Goal: Information Seeking & Learning: Learn about a topic

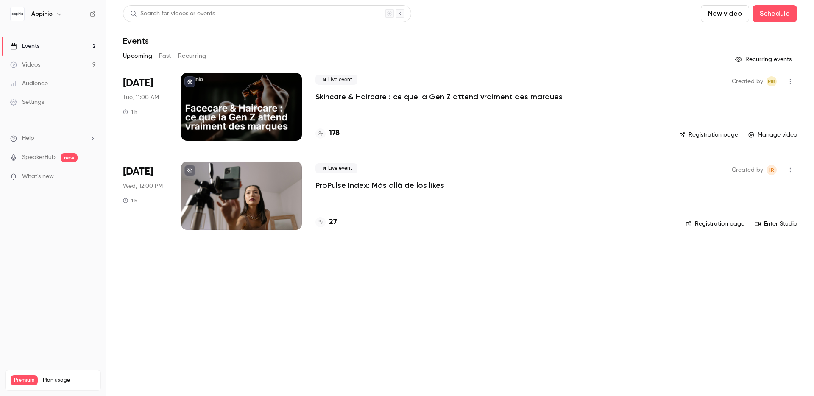
click at [544, 116] on div "Live event Skincare & Haircare : ce que la Gen Z attend vraiment des marques 178" at bounding box center [490, 107] width 350 height 68
click at [512, 96] on p "Skincare & Haircare : ce que la Gen Z attend vraiment des marques" at bounding box center [438, 97] width 247 height 10
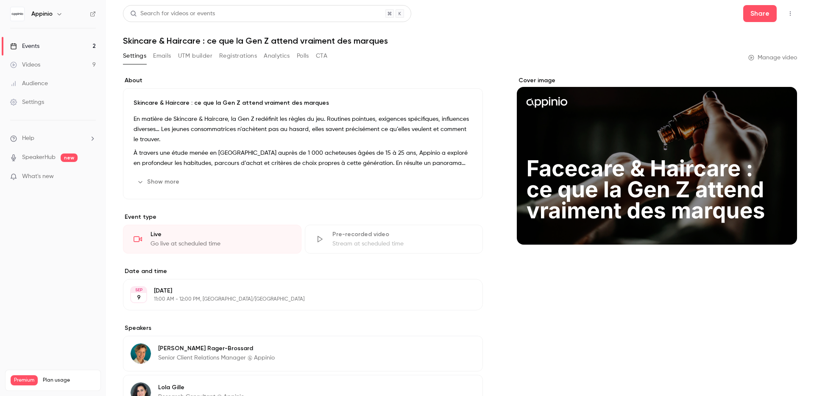
click at [156, 54] on button "Emails" at bounding box center [162, 56] width 18 height 14
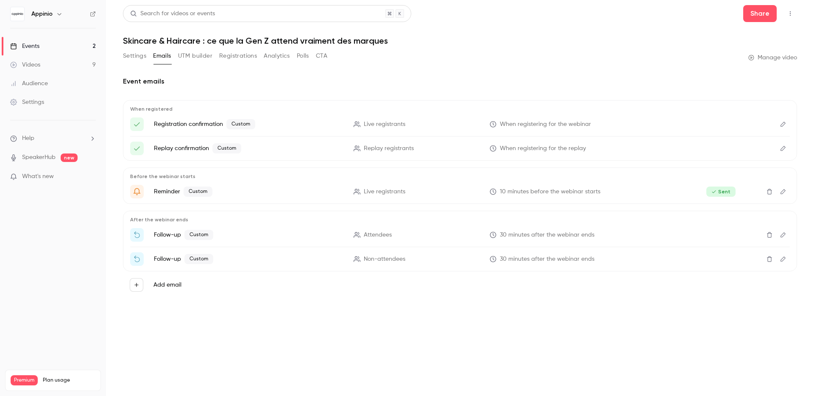
click at [785, 233] on icon "Edit" at bounding box center [782, 235] width 7 height 6
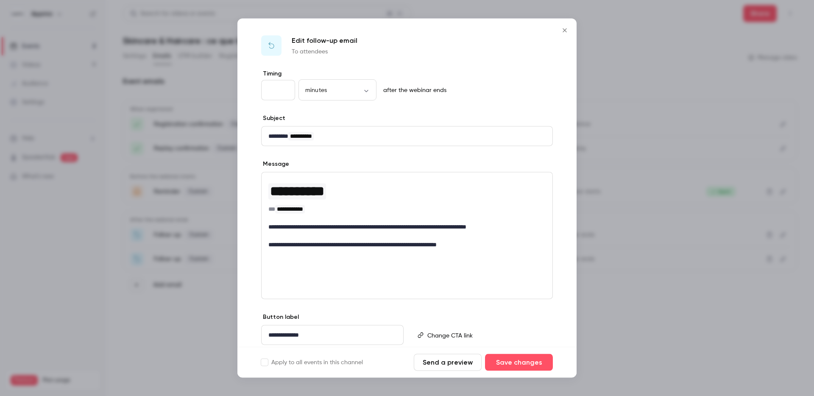
click at [275, 89] on input "**" at bounding box center [278, 90] width 34 height 20
type input "*"
type input "**"
click at [524, 361] on button "Save changes" at bounding box center [519, 362] width 68 height 17
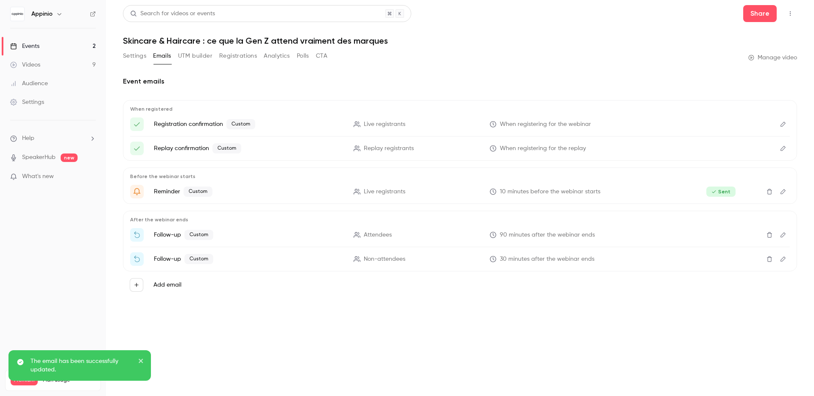
click at [786, 259] on icon "Edit" at bounding box center [782, 259] width 7 height 6
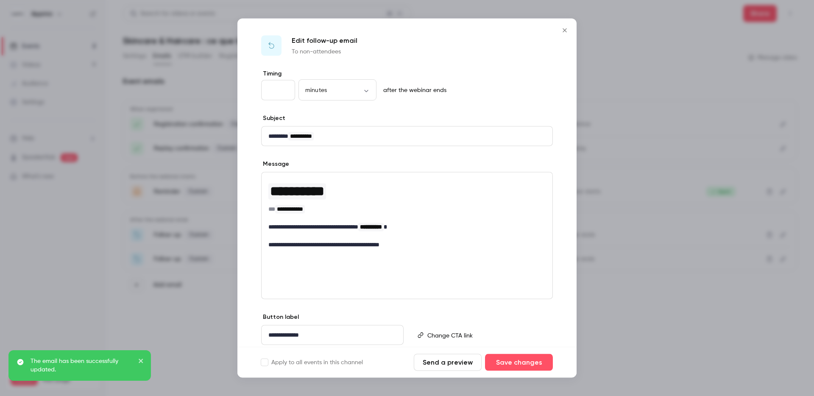
click at [281, 90] on input "**" at bounding box center [278, 90] width 34 height 20
click at [273, 90] on input "**" at bounding box center [278, 90] width 34 height 20
type input "*"
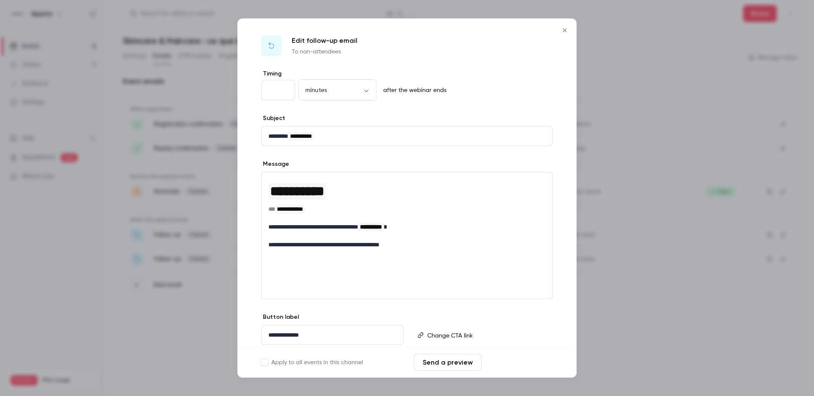
type input "**"
click at [539, 360] on button "Save changes" at bounding box center [519, 362] width 68 height 17
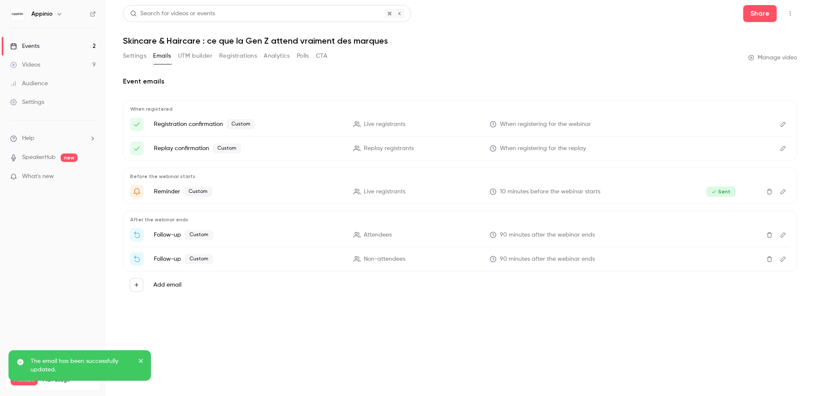
click at [496, 325] on main "Search for videos or events Share Skincare & Haircare : ce que la Gen Z attend …" at bounding box center [460, 198] width 708 height 396
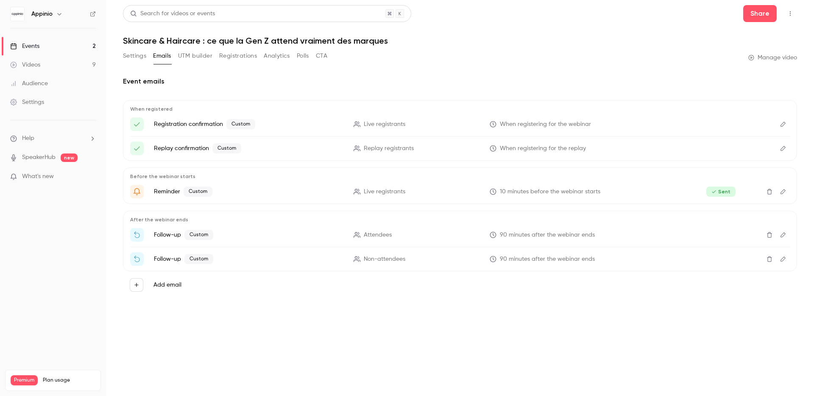
click at [278, 57] on button "Analytics" at bounding box center [277, 56] width 26 height 14
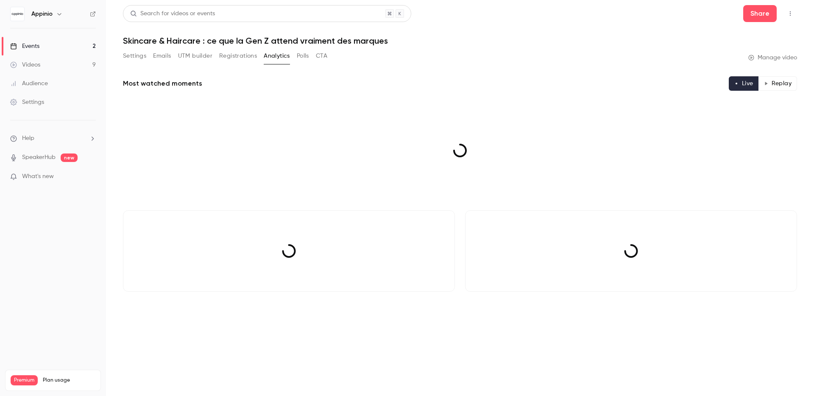
click at [242, 56] on button "Registrations" at bounding box center [238, 56] width 38 height 14
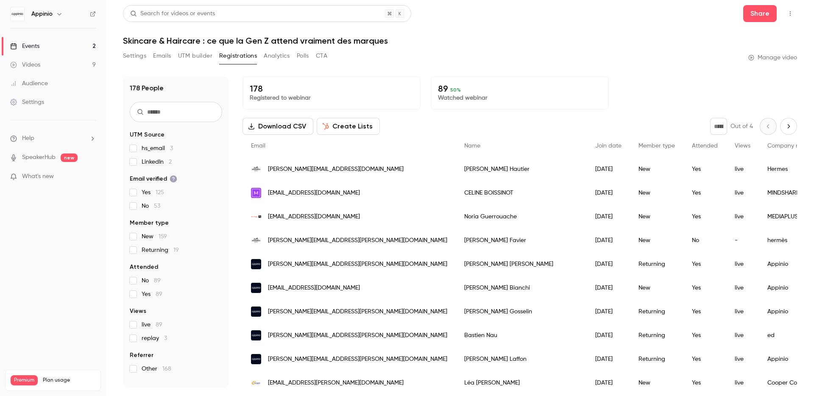
click at [180, 109] on input "text" at bounding box center [176, 112] width 92 height 20
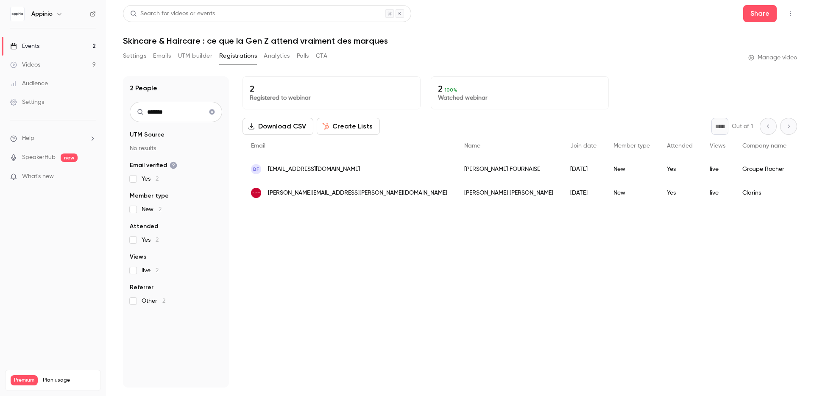
click at [170, 113] on input "*******" at bounding box center [176, 112] width 92 height 20
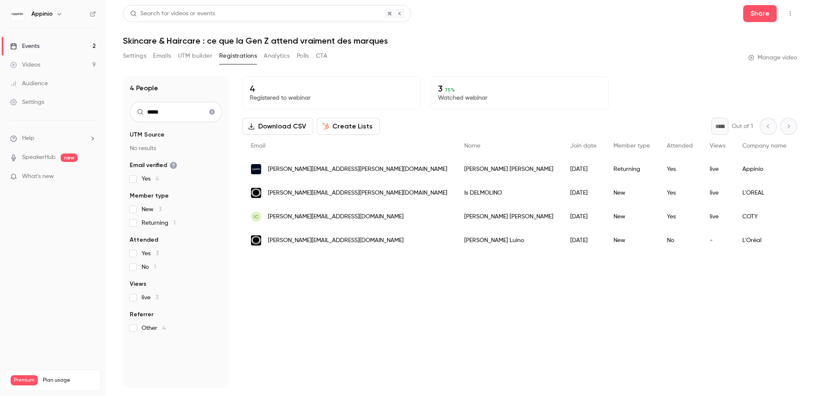
click at [177, 108] on input "*****" at bounding box center [176, 112] width 92 height 20
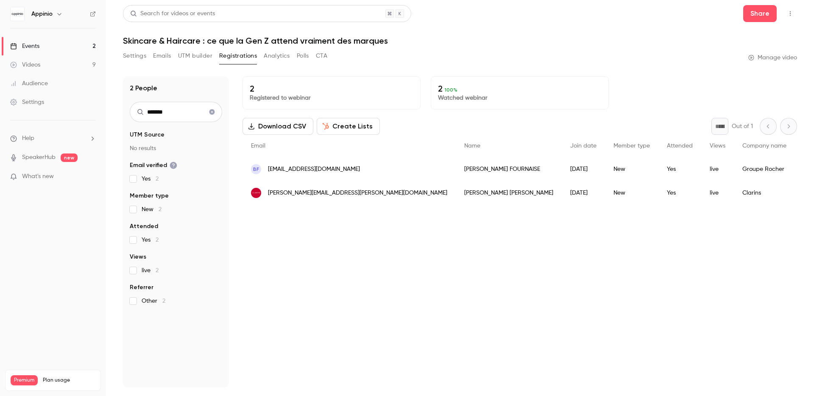
type input "*******"
click at [337, 242] on div "2 Registered to webinar 2 100 % Watched webinar Download CSV Create Lists * Out…" at bounding box center [519, 231] width 554 height 311
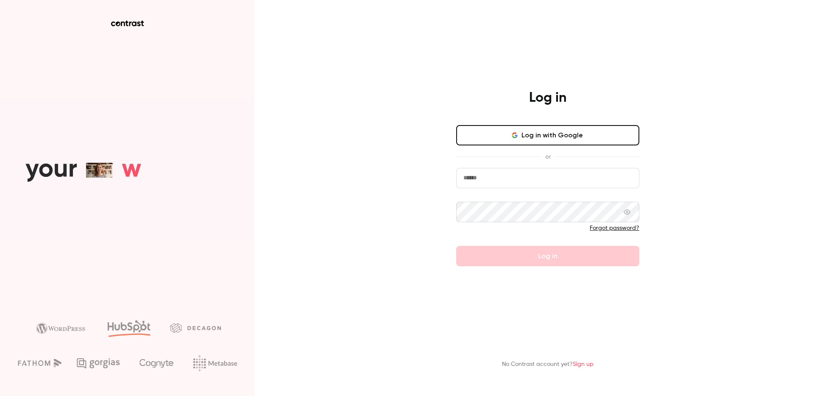
click at [503, 181] on input "email" at bounding box center [547, 178] width 183 height 20
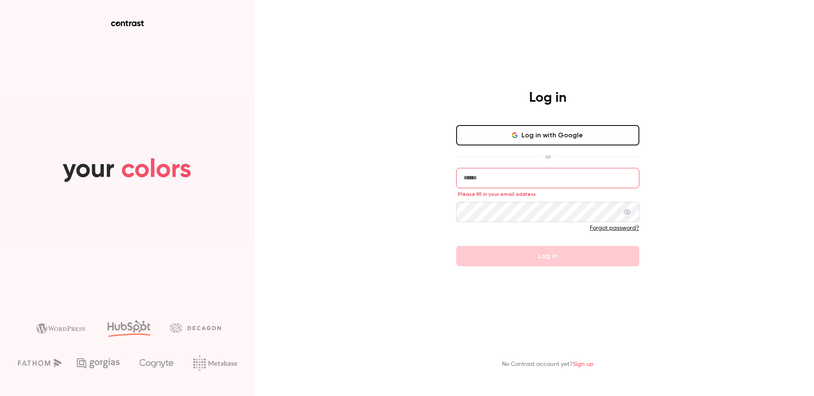
click at [559, 141] on button "Log in with Google" at bounding box center [547, 135] width 183 height 20
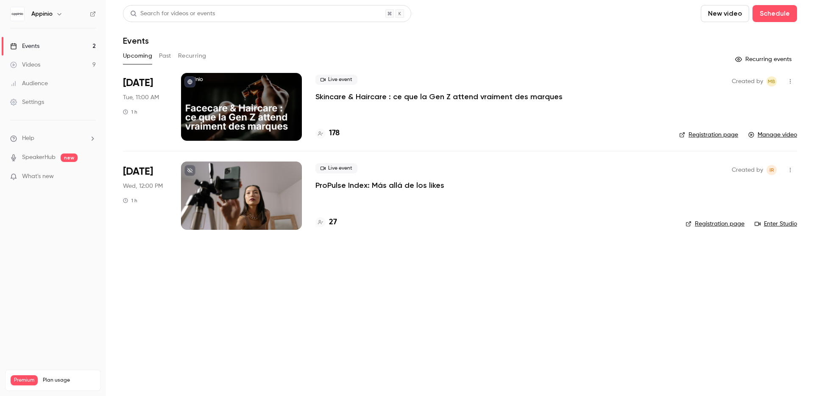
click at [383, 106] on div "Live event Skincare & Haircare : ce que la Gen Z attend vraiment des marques 178" at bounding box center [490, 107] width 350 height 68
click at [368, 95] on p "Skincare & Haircare : ce que la Gen Z attend vraiment des marques" at bounding box center [438, 97] width 247 height 10
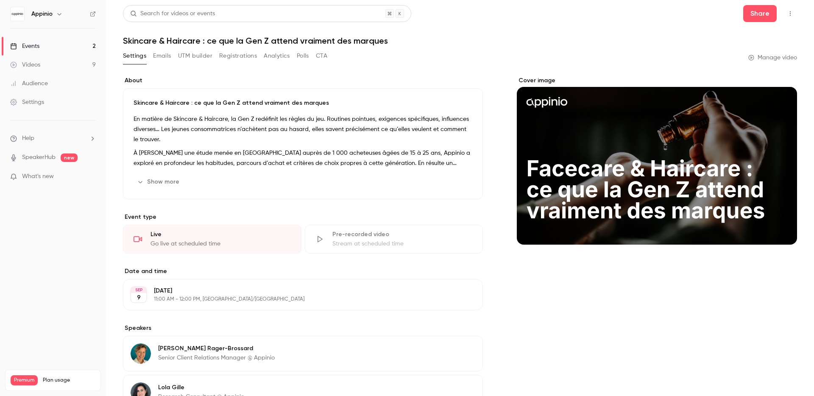
click at [238, 54] on button "Registrations" at bounding box center [238, 56] width 38 height 14
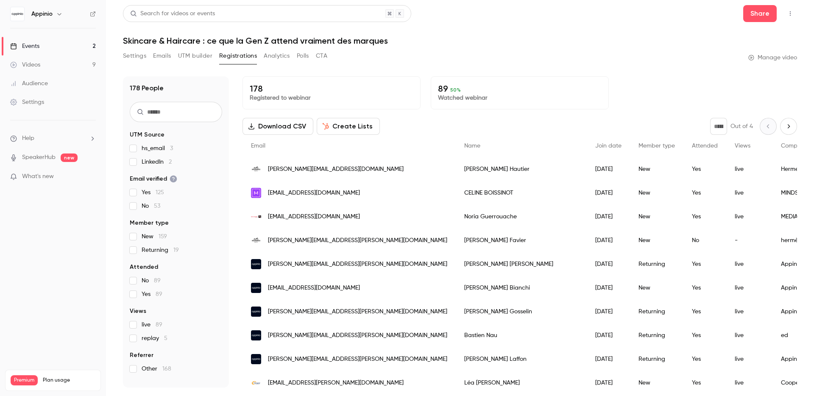
click at [185, 115] on input "text" at bounding box center [176, 112] width 92 height 20
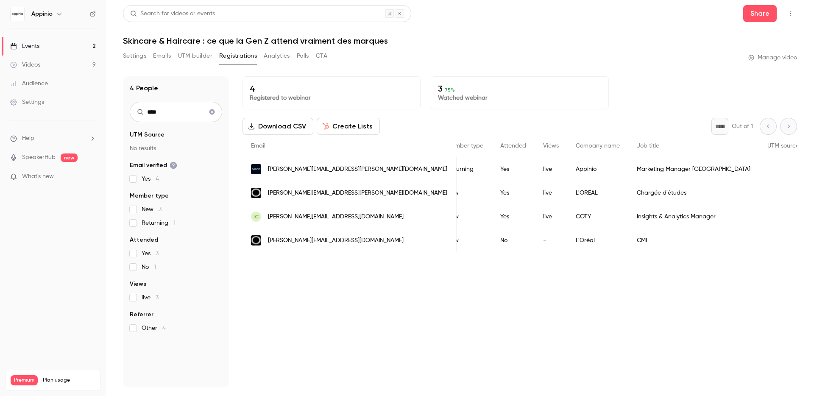
scroll to position [0, 303]
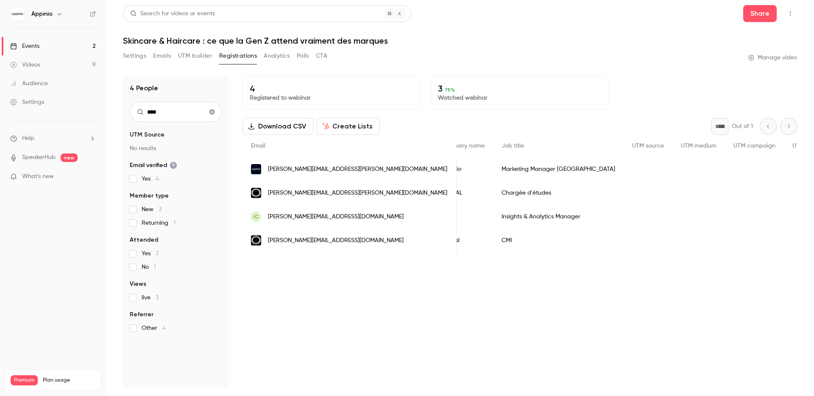
type input "****"
click at [276, 53] on button "Analytics" at bounding box center [277, 56] width 26 height 14
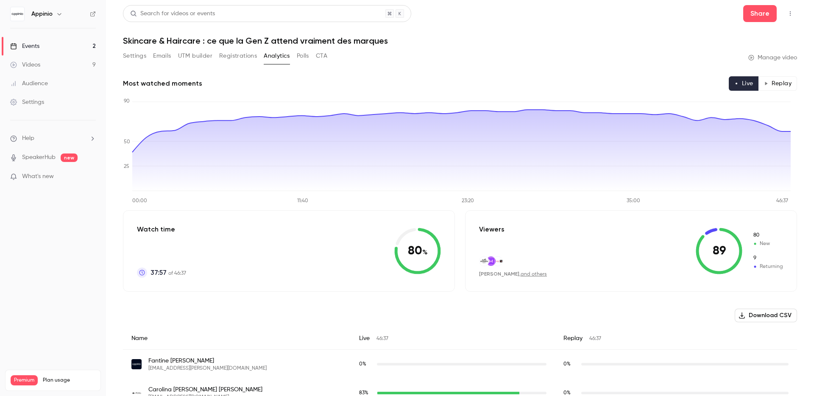
click at [237, 55] on button "Registrations" at bounding box center [238, 56] width 38 height 14
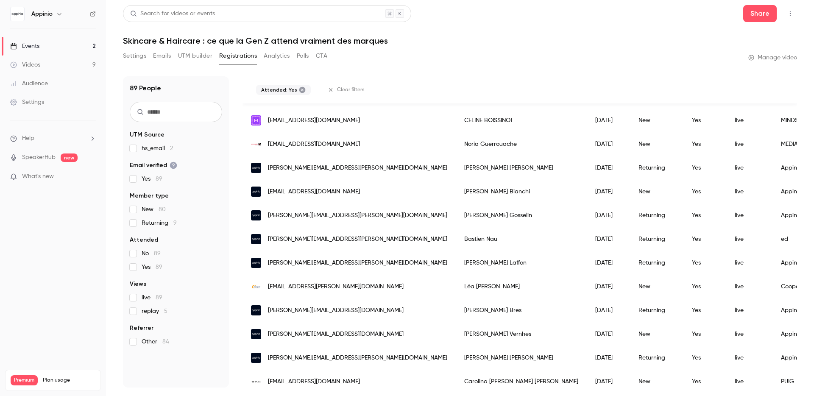
scroll to position [100, 0]
click at [172, 112] on input "text" at bounding box center [176, 112] width 92 height 20
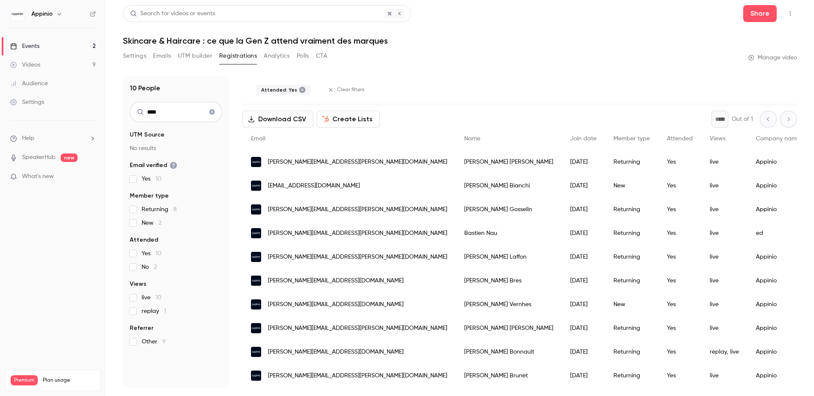
scroll to position [41, 0]
type input "******"
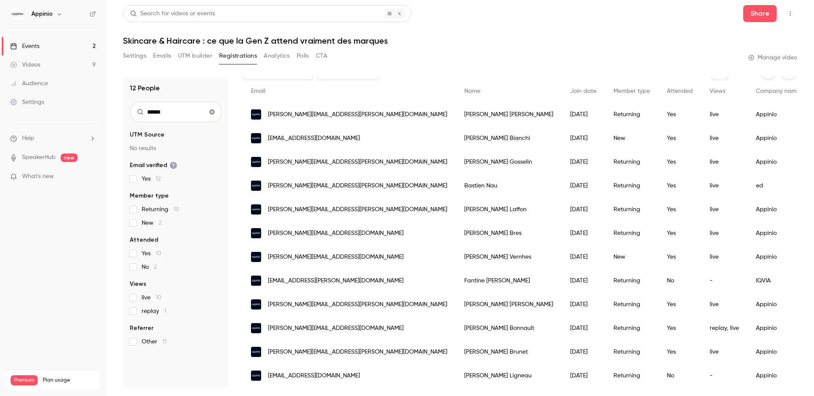
click at [213, 114] on icon "Clear search" at bounding box center [212, 112] width 7 height 6
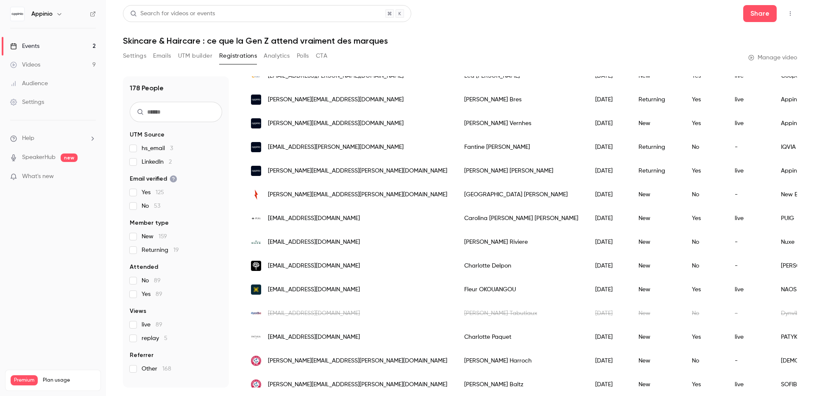
scroll to position [0, 0]
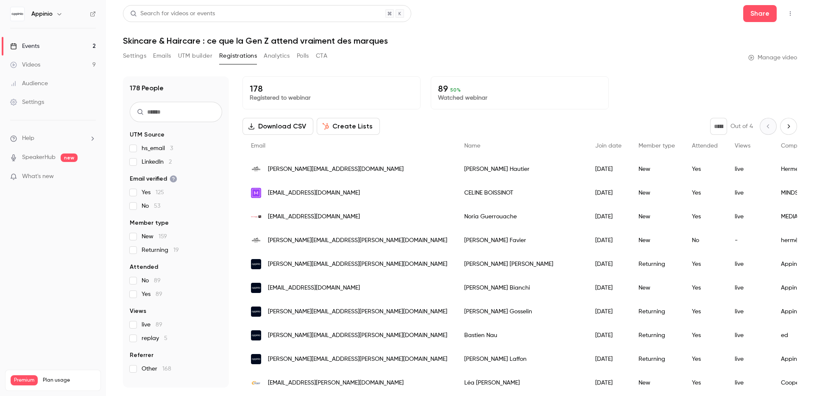
click at [781, 130] on button "Next page" at bounding box center [788, 126] width 17 height 17
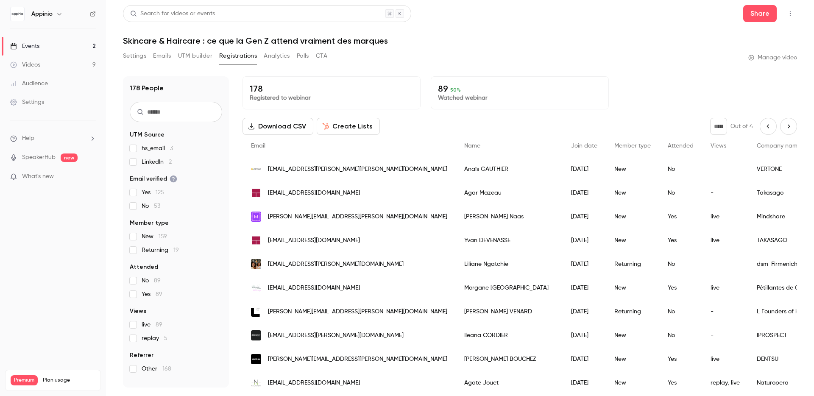
click at [787, 131] on button "Next page" at bounding box center [788, 126] width 17 height 17
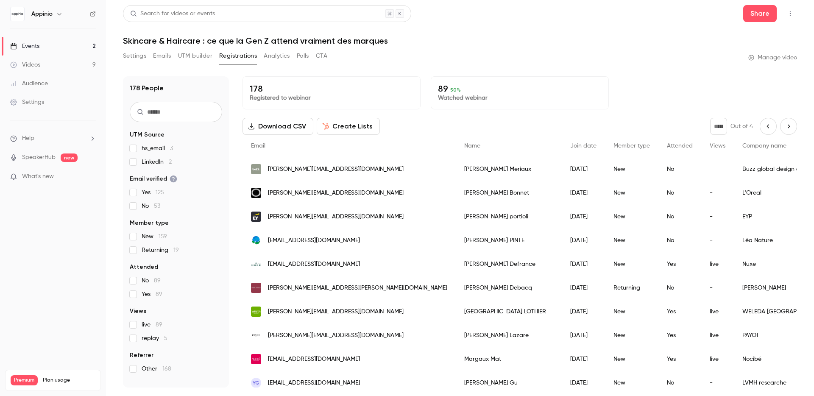
click at [787, 127] on icon "Next page" at bounding box center [788, 126] width 2 height 4
type input "*"
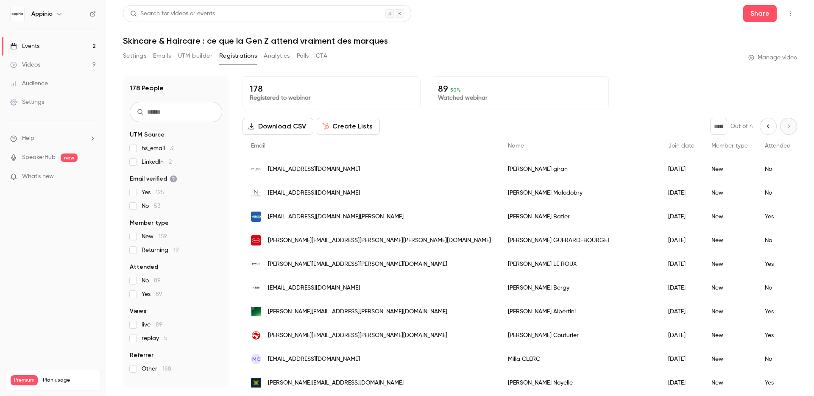
click at [48, 43] on link "Events 2" at bounding box center [53, 46] width 106 height 19
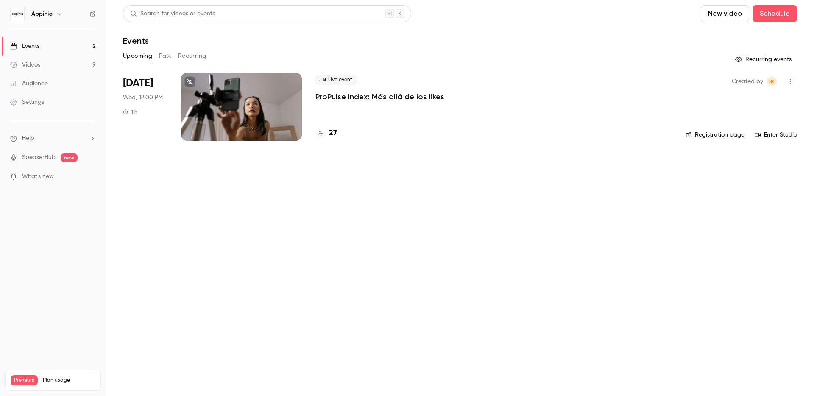
click at [304, 234] on main "Search for videos or events New video Schedule Events Upcoming Past Recurring R…" at bounding box center [460, 198] width 708 height 396
click at [166, 55] on button "Past" at bounding box center [165, 56] width 12 height 14
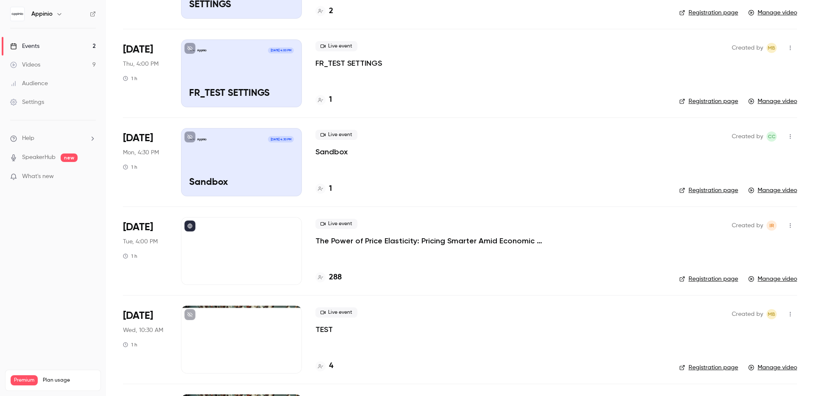
scroll to position [295, 0]
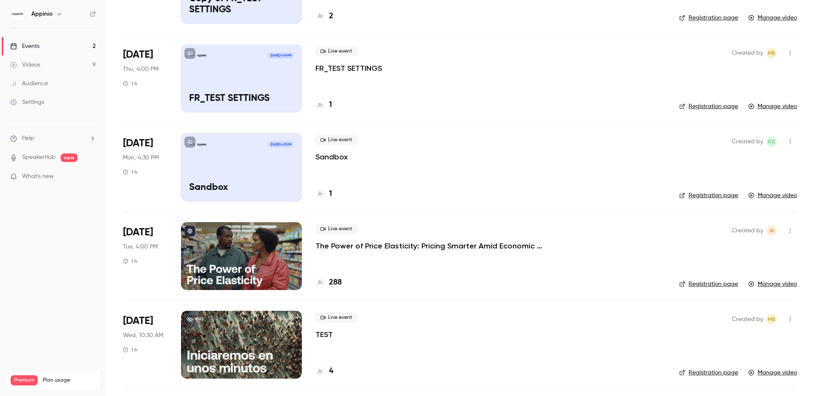
click at [380, 244] on p "The Power of Price Elasticity: Pricing Smarter Amid Economic Instability" at bounding box center [442, 246] width 254 height 10
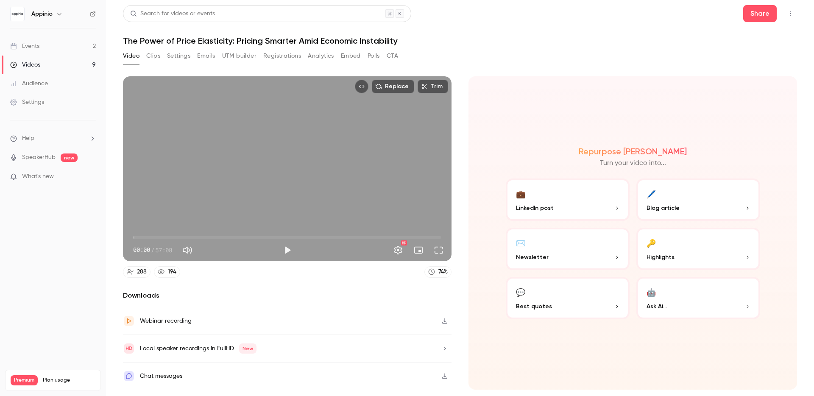
click at [320, 58] on button "Analytics" at bounding box center [321, 56] width 26 height 14
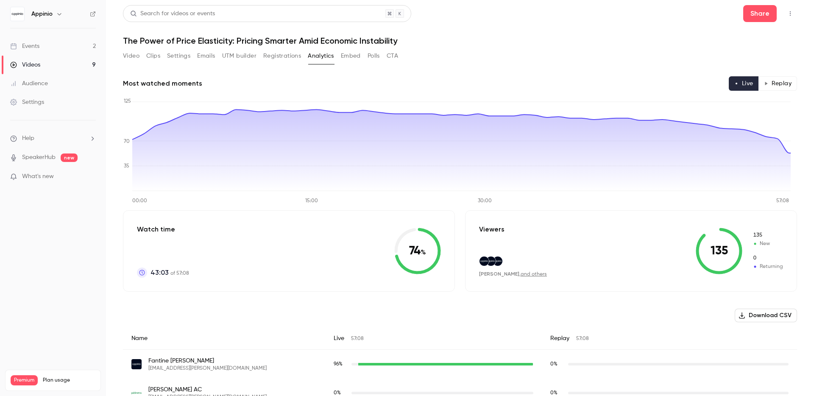
click at [284, 53] on button "Registrations" at bounding box center [282, 56] width 38 height 14
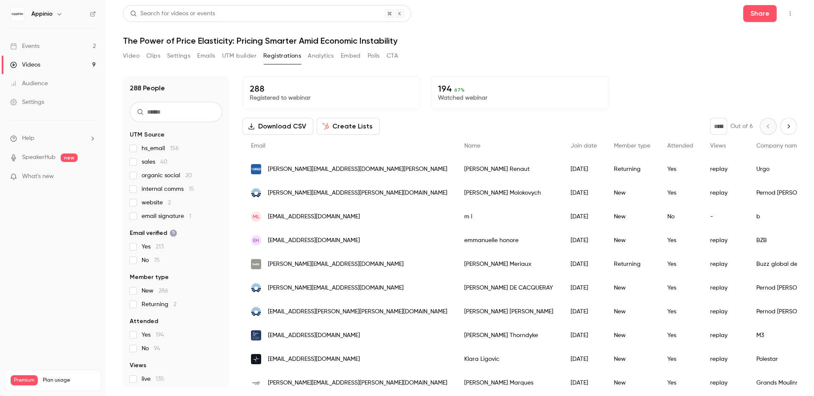
click at [182, 109] on input "text" at bounding box center [176, 112] width 92 height 20
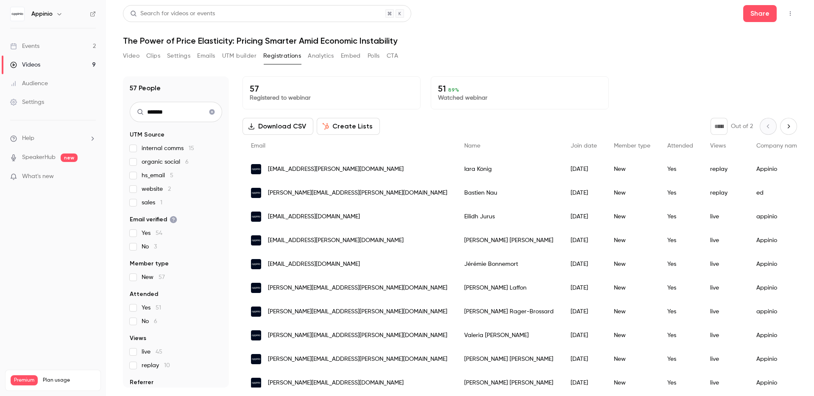
type input "*******"
click at [209, 112] on icon "Clear search" at bounding box center [212, 112] width 7 height 6
click at [206, 112] on input "*******" at bounding box center [176, 112] width 92 height 20
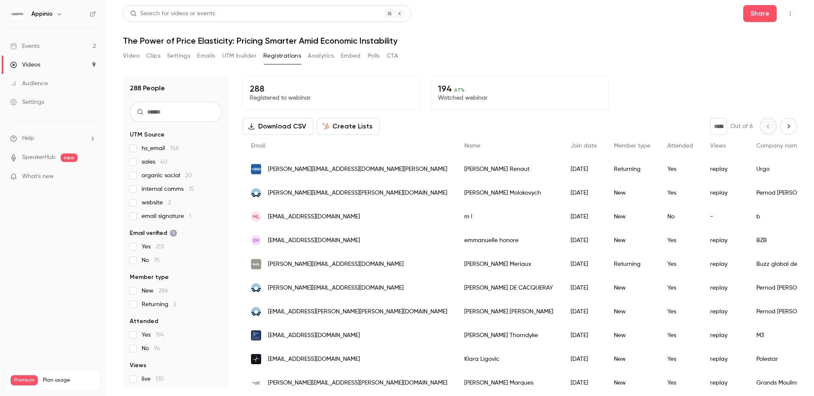
click at [168, 105] on input "text" at bounding box center [176, 112] width 92 height 20
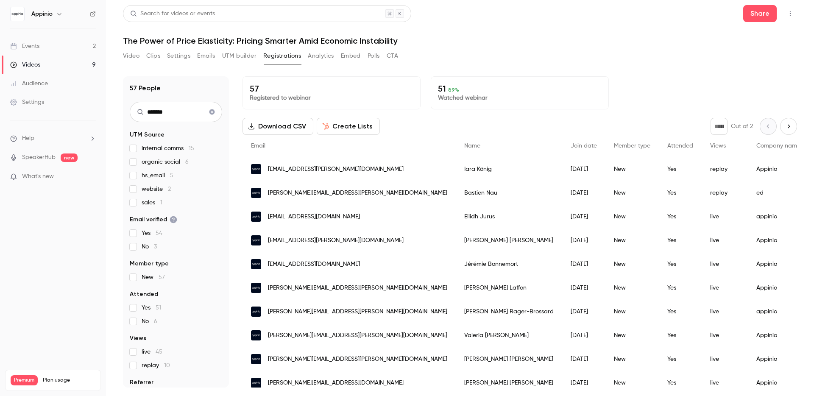
type input "*******"
click at [64, 209] on nav "Appinio Events 2 Videos 9 Audience Settings Help SpeakerHub new What's new Prem…" at bounding box center [53, 198] width 106 height 396
click at [56, 47] on link "Events 2" at bounding box center [53, 46] width 106 height 19
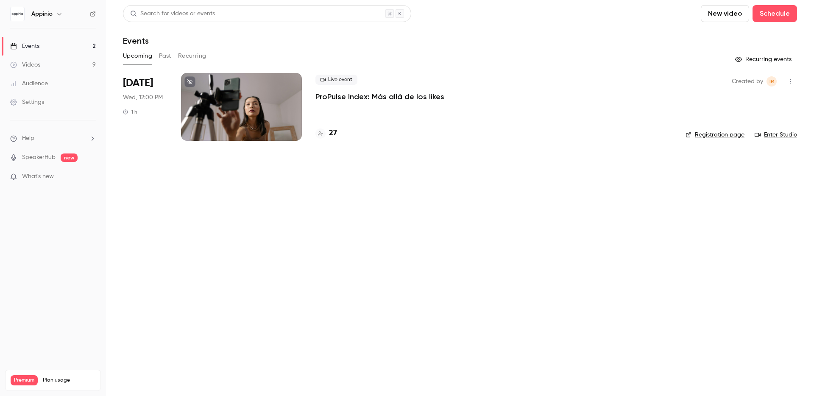
click at [170, 58] on button "Past" at bounding box center [165, 56] width 12 height 14
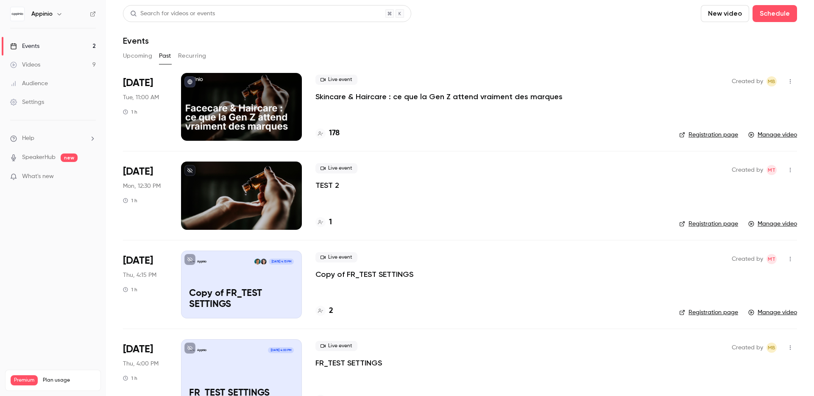
click at [445, 99] on p "Skincare & Haircare : ce que la Gen Z attend vraiment des marques" at bounding box center [438, 97] width 247 height 10
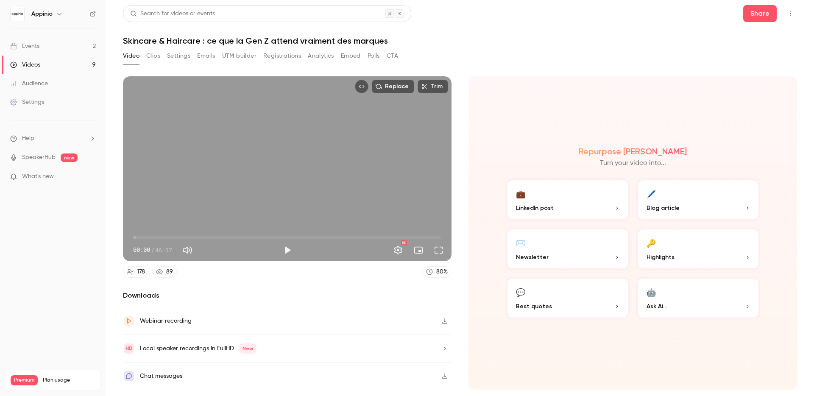
click at [316, 53] on button "Analytics" at bounding box center [321, 56] width 26 height 14
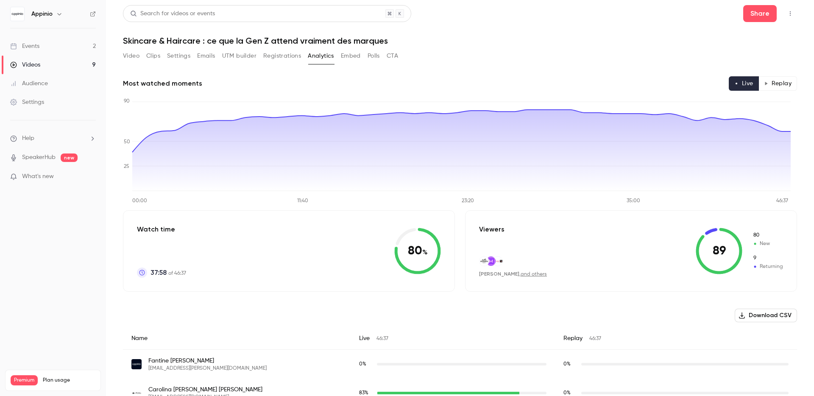
click at [767, 85] on button "Replay" at bounding box center [777, 83] width 39 height 14
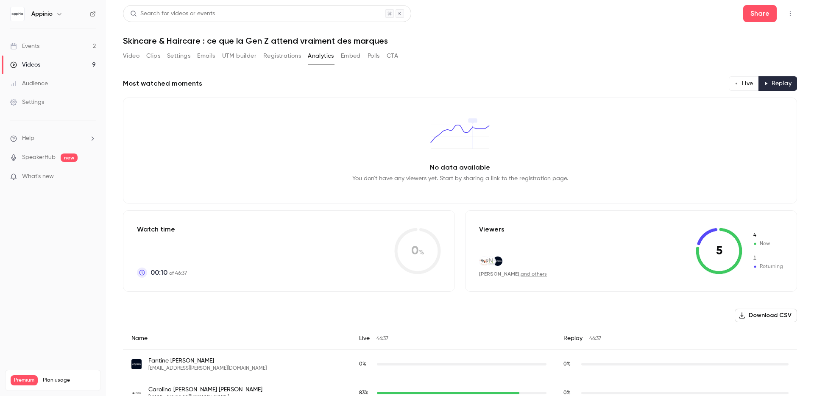
click at [737, 82] on button "Live" at bounding box center [744, 83] width 30 height 14
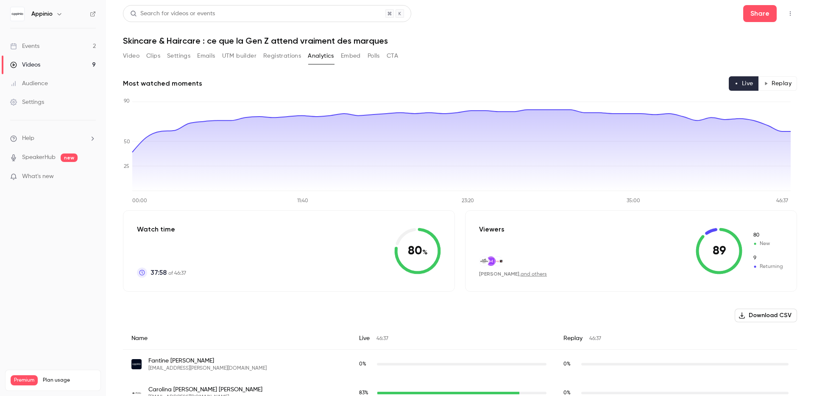
click at [353, 57] on button "Embed" at bounding box center [351, 56] width 20 height 14
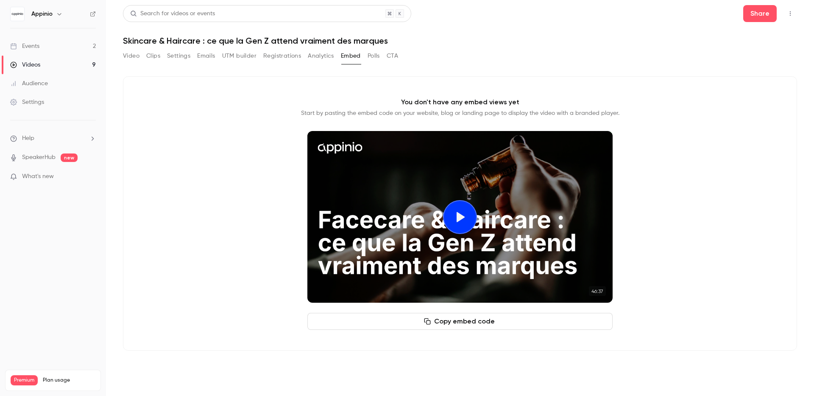
click at [371, 56] on button "Polls" at bounding box center [373, 56] width 12 height 14
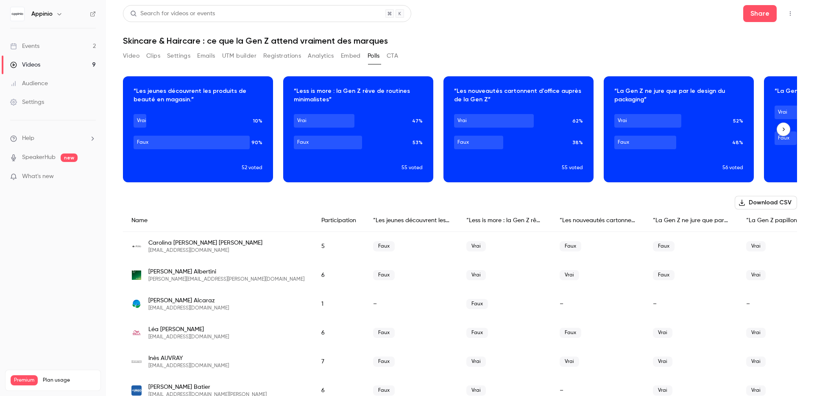
click at [780, 128] on icon "button" at bounding box center [783, 129] width 6 height 6
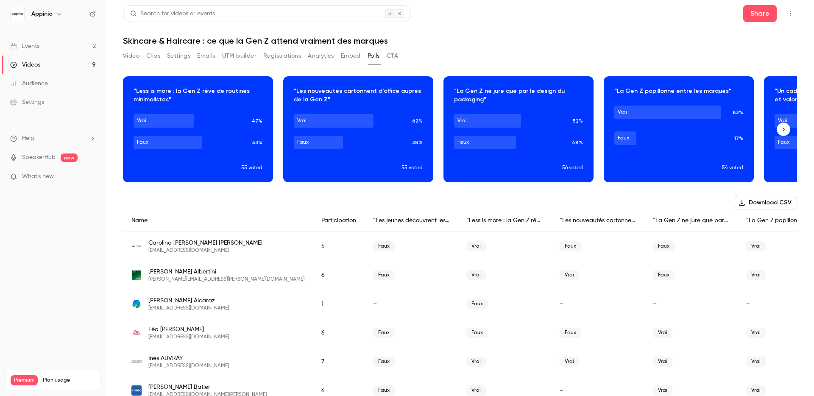
click at [780, 128] on icon "button" at bounding box center [783, 129] width 6 height 6
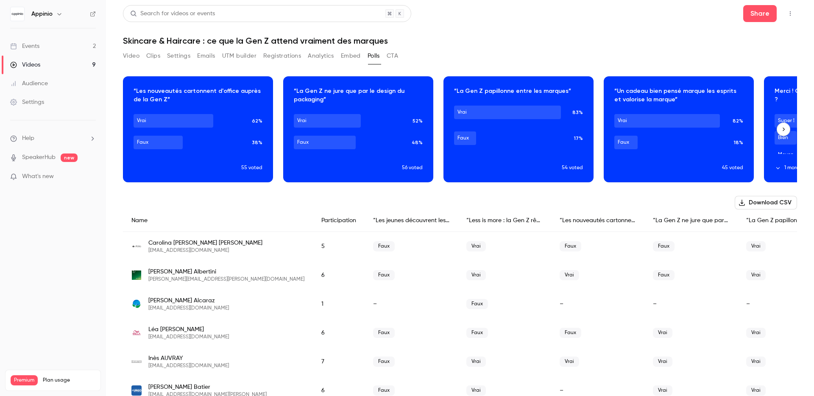
click at [780, 128] on icon "button" at bounding box center [783, 129] width 6 height 6
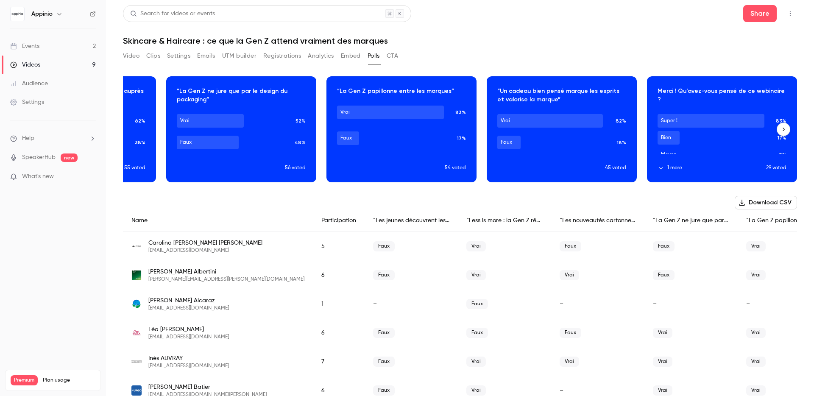
scroll to position [0, 444]
click at [780, 128] on icon "button" at bounding box center [783, 129] width 6 height 6
click at [136, 131] on icon "button" at bounding box center [136, 129] width 6 height 6
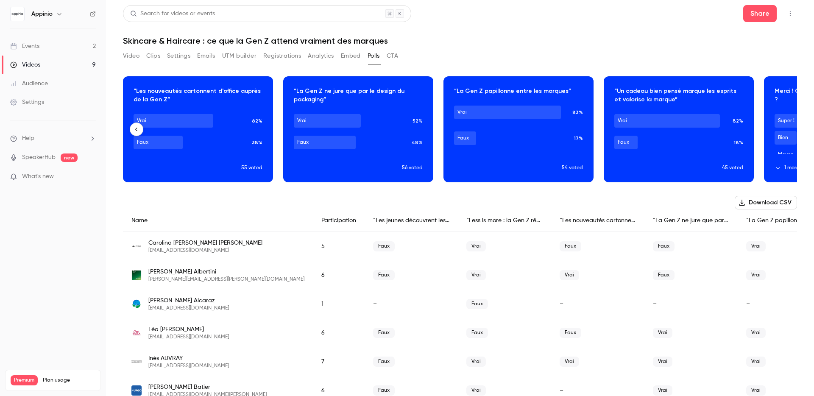
click at [136, 131] on icon "button" at bounding box center [136, 129] width 6 height 6
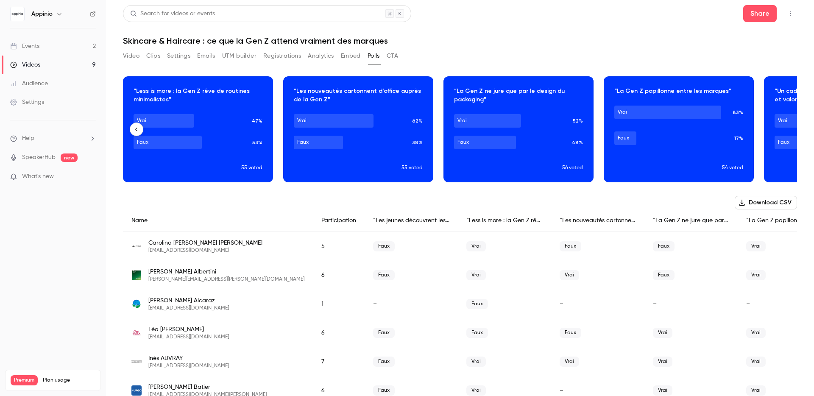
click at [136, 131] on icon "button" at bounding box center [136, 129] width 6 height 6
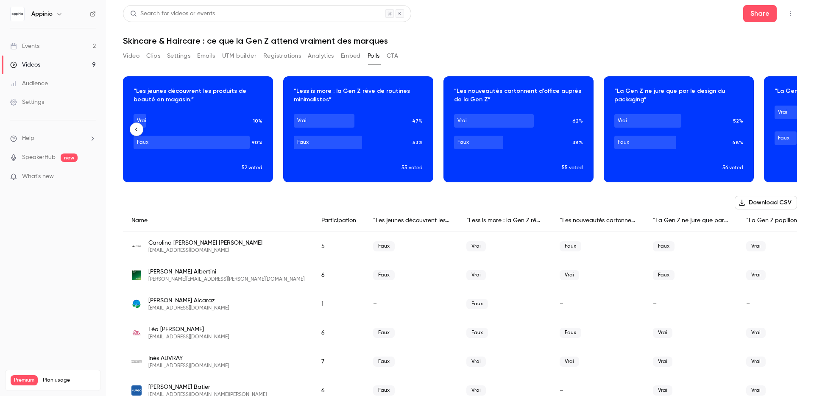
click at [136, 131] on icon "button" at bounding box center [136, 129] width 6 height 6
click at [778, 132] on button "button" at bounding box center [783, 129] width 14 height 14
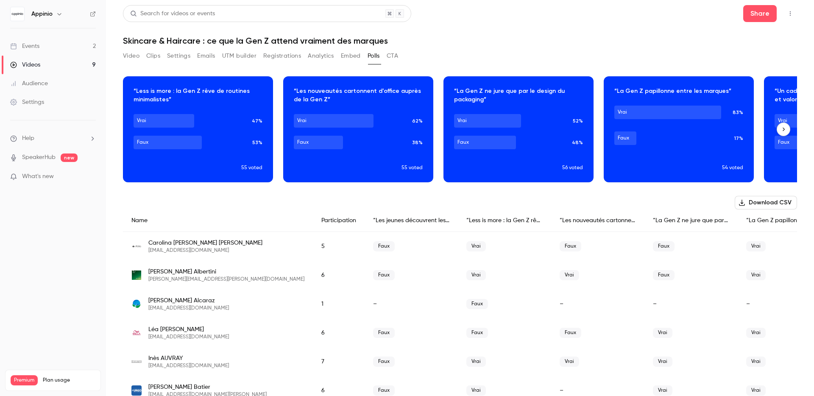
click at [778, 132] on button "button" at bounding box center [783, 129] width 14 height 14
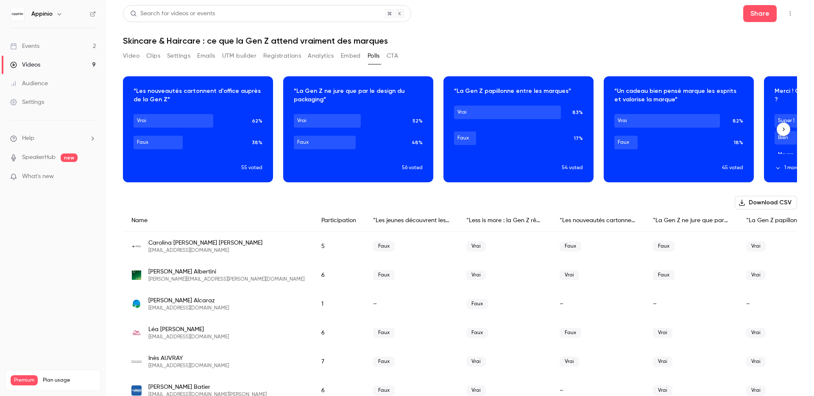
click at [778, 132] on button "button" at bounding box center [783, 129] width 14 height 14
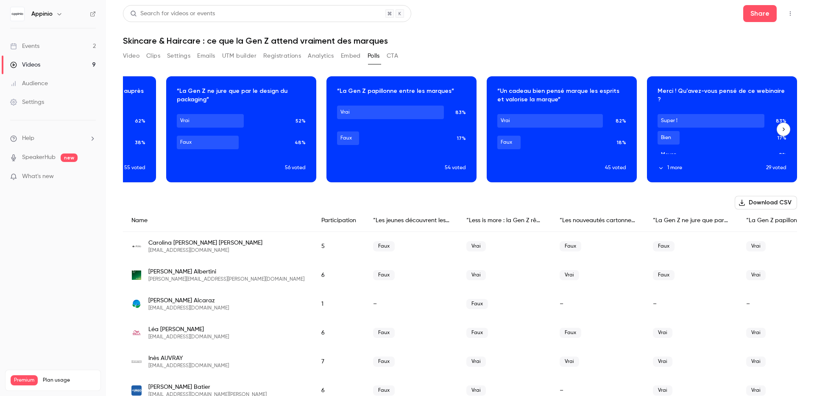
scroll to position [0, 444]
click at [139, 130] on div "Download image" at bounding box center [80, 129] width 149 height 105
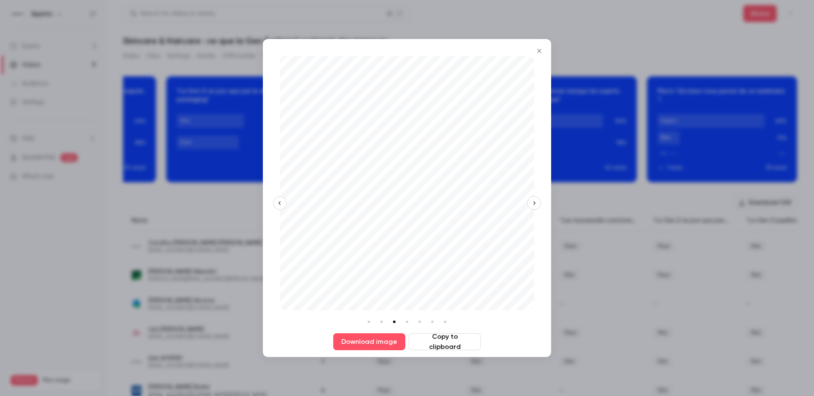
click at [539, 49] on icon "Close" at bounding box center [539, 50] width 10 height 7
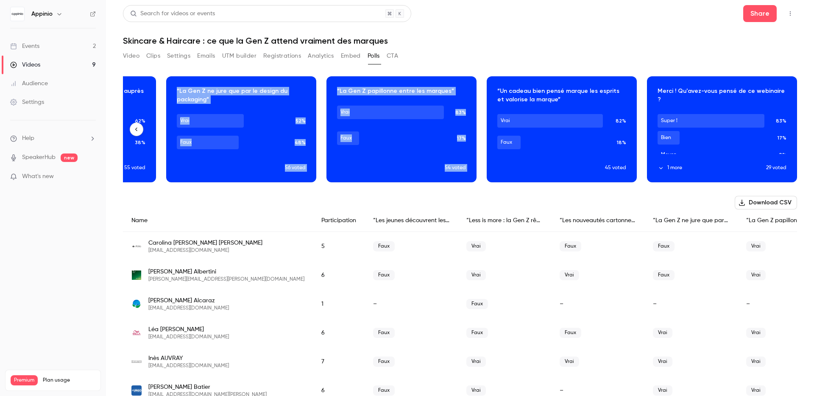
drag, startPoint x: 253, startPoint y: 167, endPoint x: 583, endPoint y: 168, distance: 329.3
click at [583, 168] on div "Download image “Les jeunes découvrent les produits de beauté en magasin.” Vrai …" at bounding box center [460, 129] width 674 height 106
click at [136, 126] on icon "button" at bounding box center [136, 129] width 6 height 6
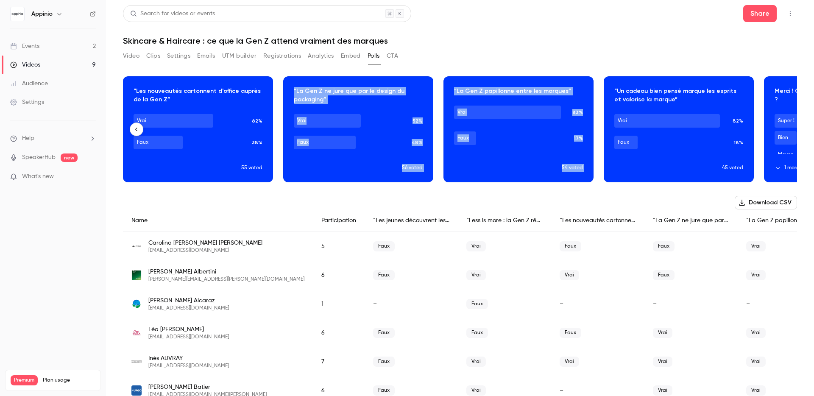
click at [136, 126] on icon "button" at bounding box center [136, 129] width 6 height 6
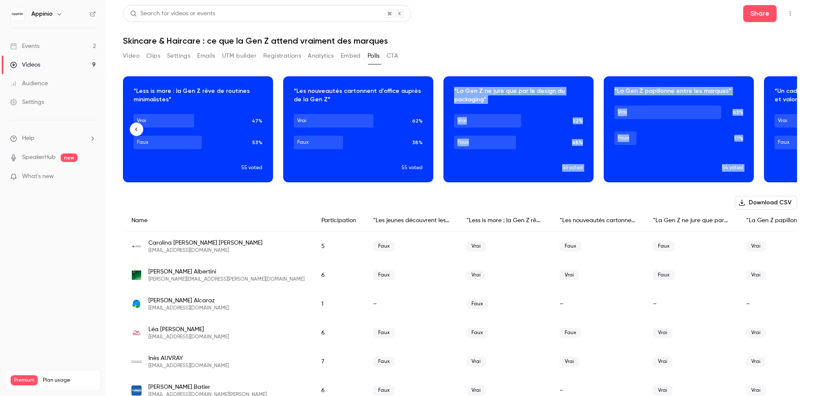
scroll to position [0, 160]
click at [136, 126] on icon "button" at bounding box center [136, 129] width 6 height 6
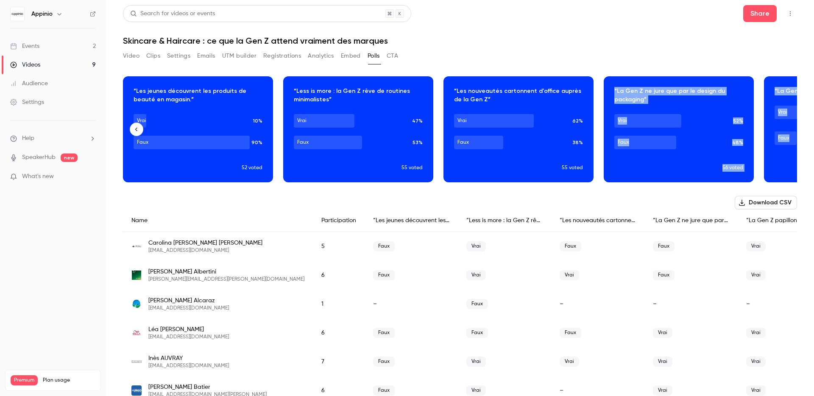
scroll to position [0, 0]
click at [136, 126] on icon "button" at bounding box center [136, 129] width 6 height 6
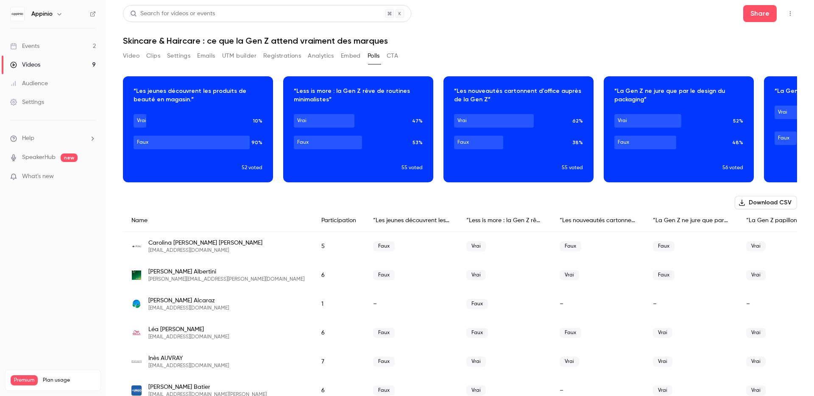
click at [313, 220] on div "Participation" at bounding box center [339, 220] width 52 height 22
click at [393, 58] on button "CTA" at bounding box center [392, 56] width 11 height 14
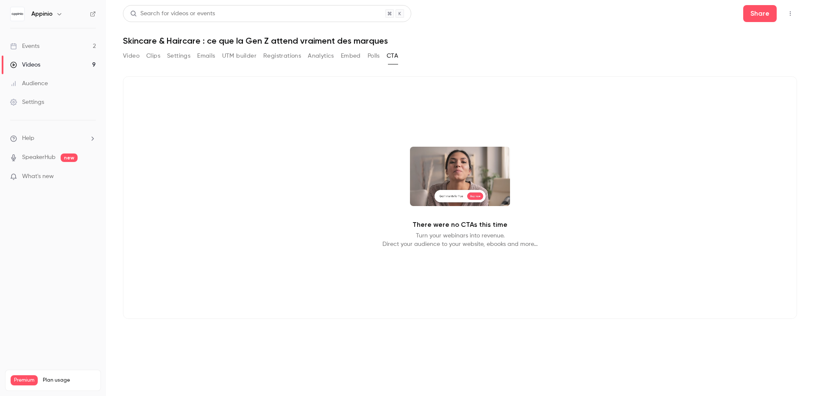
click at [377, 58] on button "Polls" at bounding box center [373, 56] width 12 height 14
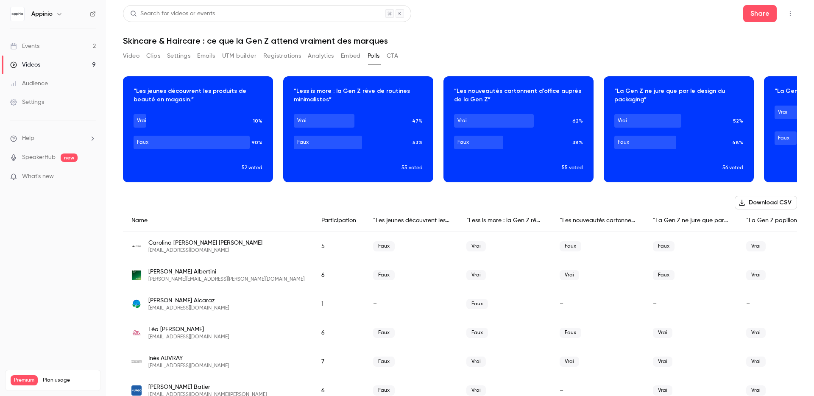
click at [214, 53] on button "Emails" at bounding box center [206, 56] width 18 height 14
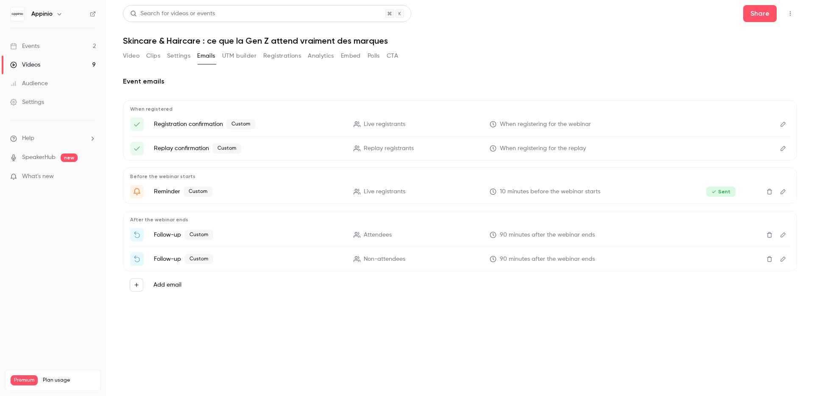
click at [183, 55] on button "Settings" at bounding box center [178, 56] width 23 height 14
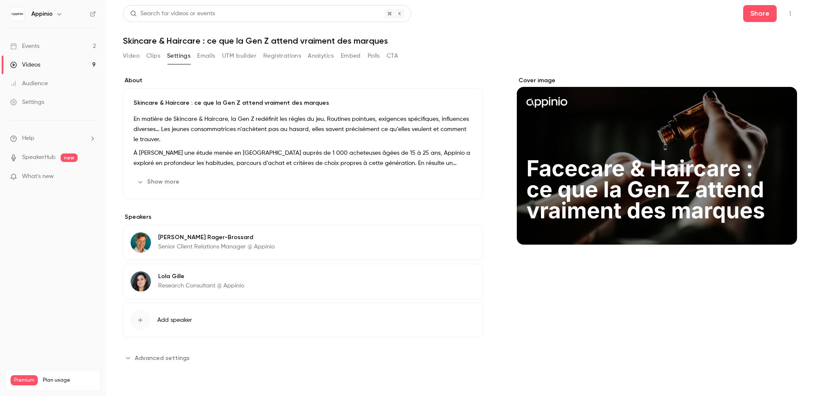
click at [209, 57] on button "Emails" at bounding box center [206, 56] width 18 height 14
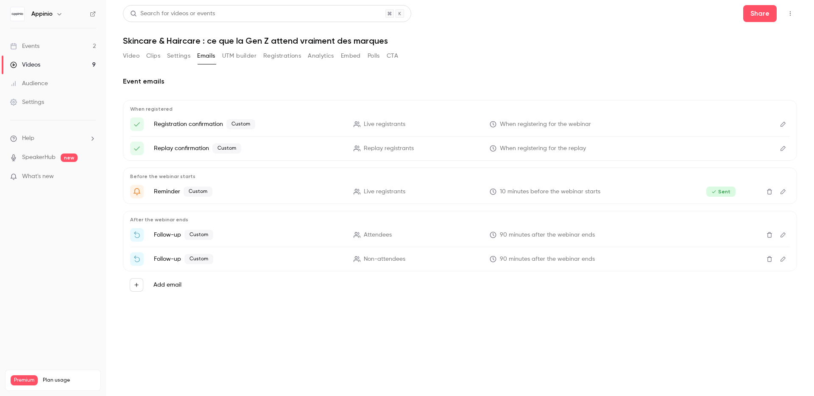
click at [129, 57] on button "Video" at bounding box center [131, 56] width 17 height 14
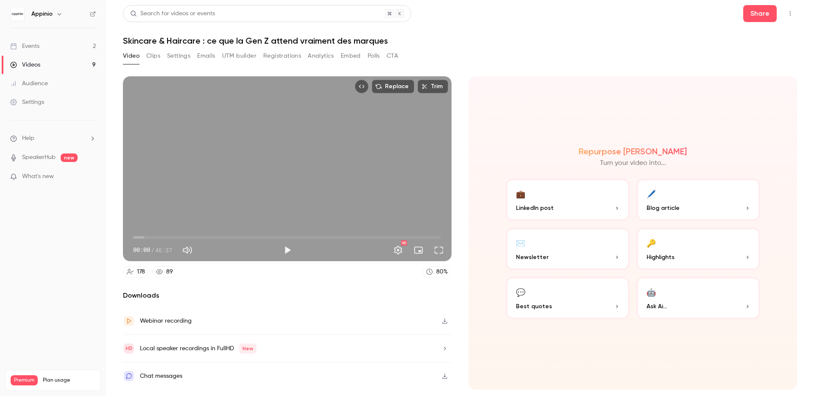
click at [158, 56] on button "Clips" at bounding box center [153, 56] width 14 height 14
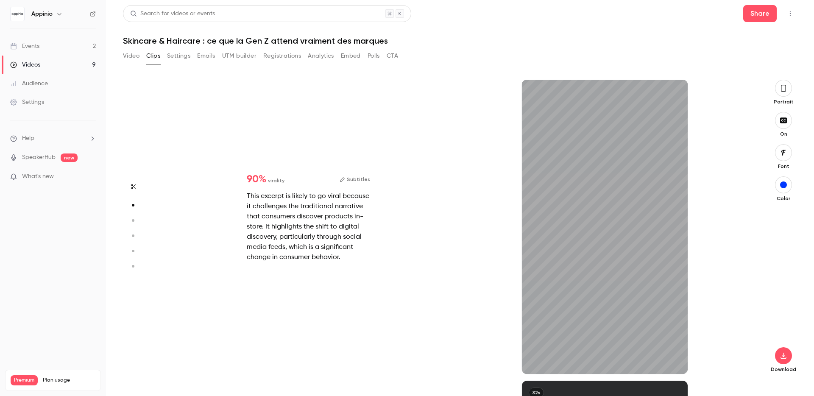
scroll to position [131, 0]
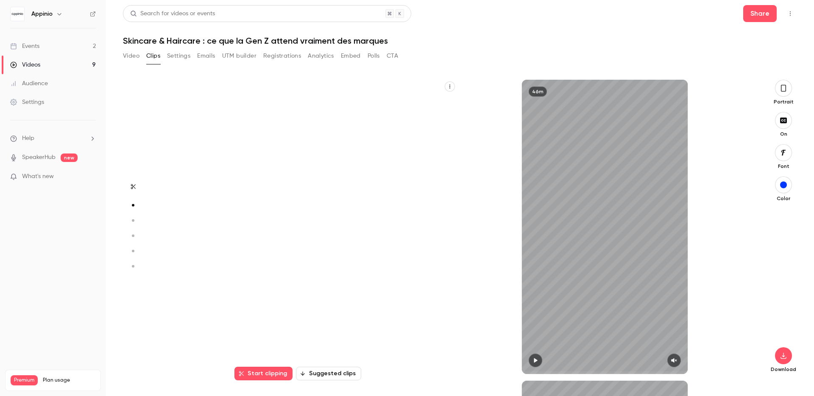
type input "*"
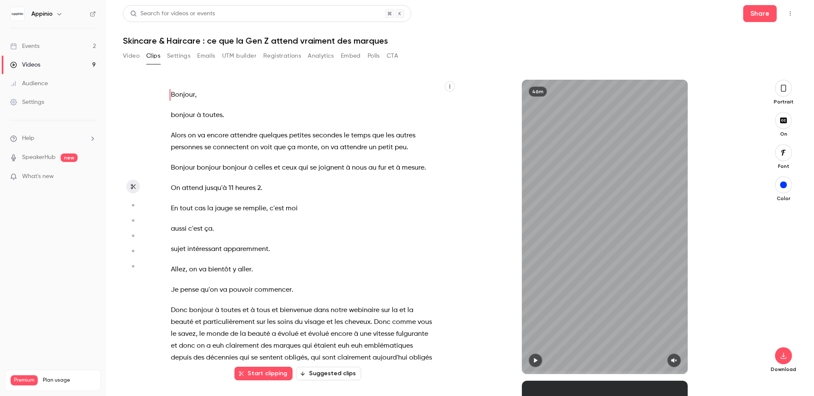
scroll to position [0, 0]
click at [477, 92] on div "46m" at bounding box center [604, 227] width 296 height 294
click at [203, 58] on button "Emails" at bounding box center [206, 56] width 18 height 14
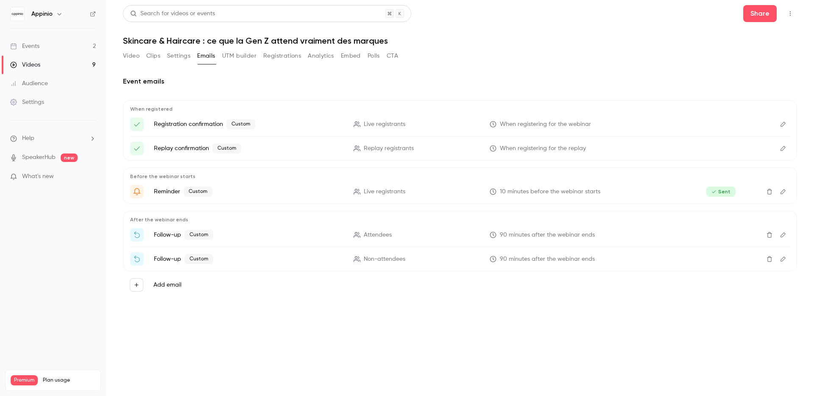
click at [768, 235] on icon "Delete" at bounding box center [769, 235] width 7 height 6
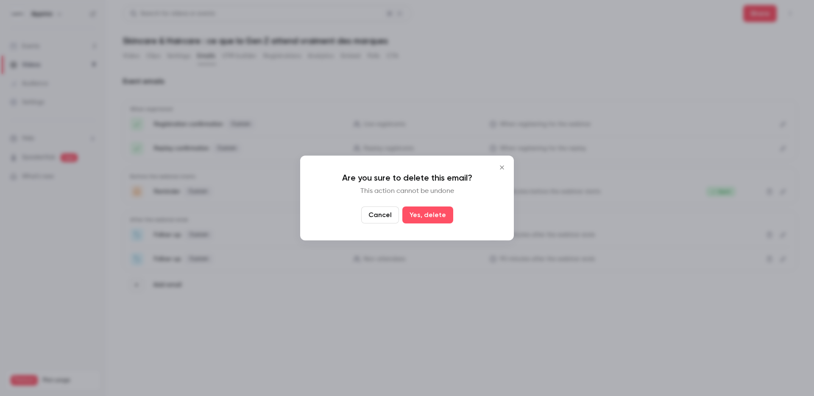
click at [508, 169] on button "Close" at bounding box center [501, 167] width 17 height 17
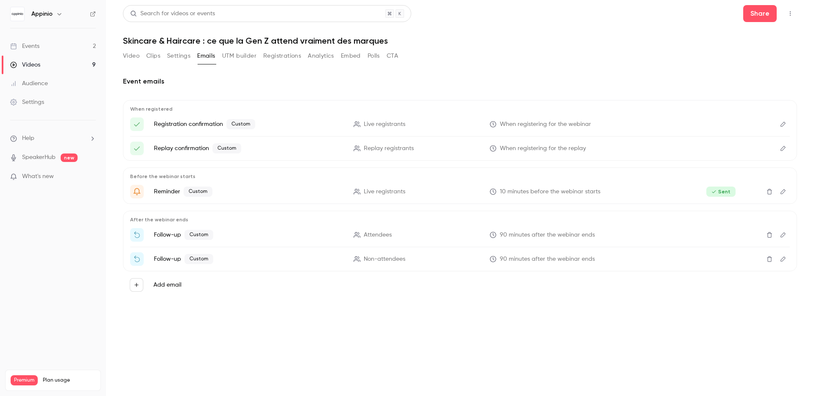
click at [785, 234] on icon "Edit" at bounding box center [782, 234] width 5 height 5
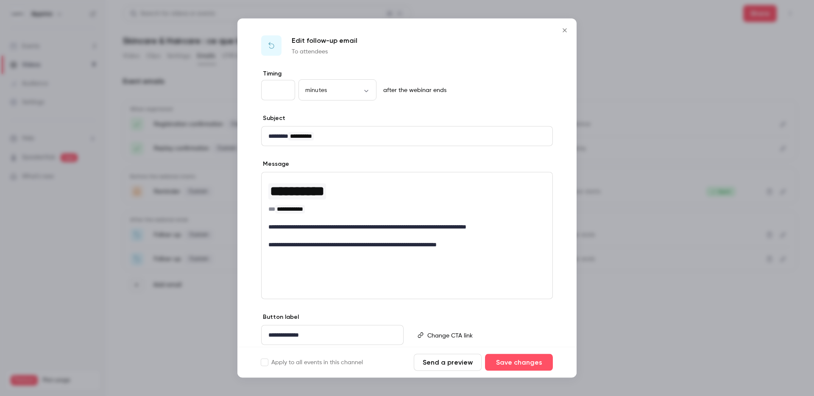
click at [277, 86] on input "**" at bounding box center [278, 90] width 34 height 20
type input "*"
click at [344, 92] on body "**********" at bounding box center [407, 198] width 814 height 396
click at [333, 144] on li "hours" at bounding box center [337, 140] width 78 height 22
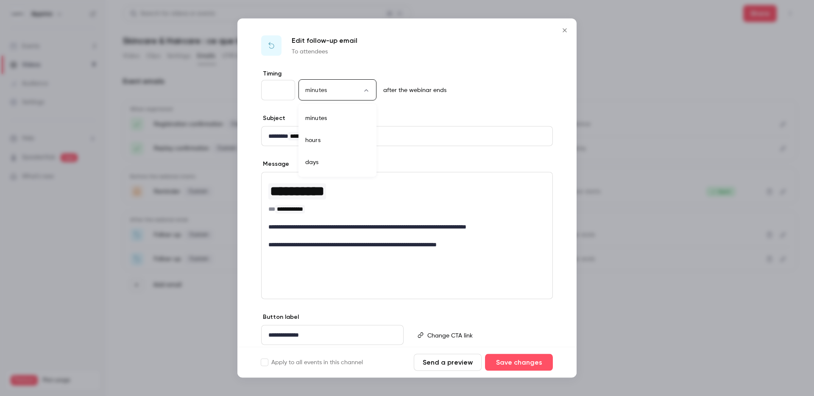
type input "*****"
click at [531, 362] on button "Save changes" at bounding box center [519, 362] width 68 height 17
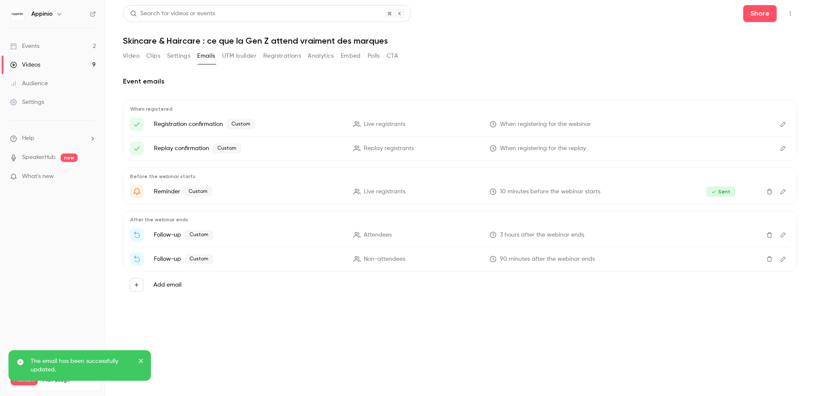
click at [784, 259] on icon "Edit" at bounding box center [782, 259] width 7 height 6
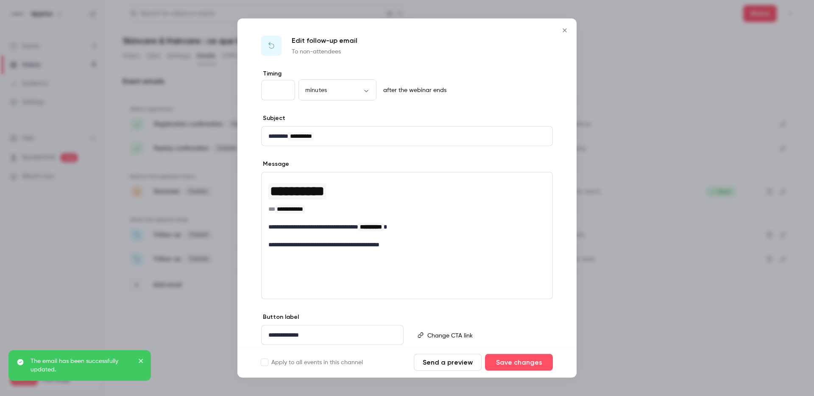
click at [278, 86] on input "**" at bounding box center [278, 90] width 34 height 20
click at [272, 90] on input "**" at bounding box center [278, 90] width 34 height 20
click at [275, 89] on input "**" at bounding box center [278, 90] width 34 height 20
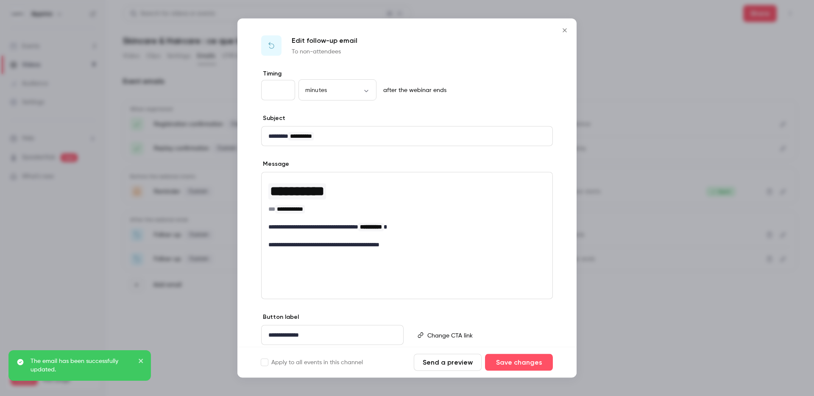
click at [275, 89] on input "**" at bounding box center [278, 90] width 34 height 20
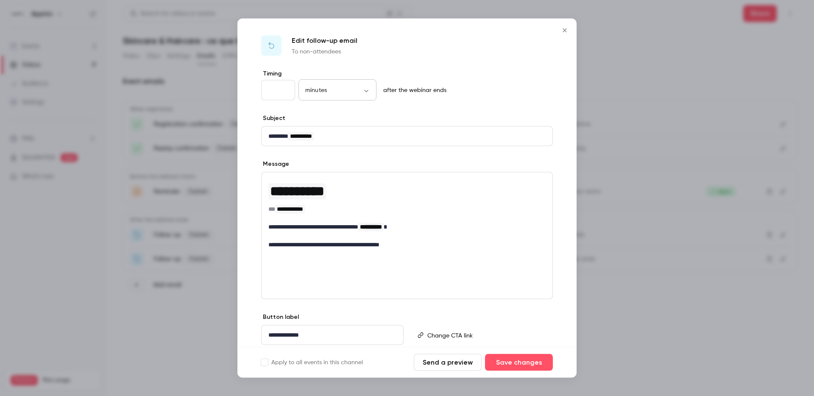
type input "*"
click at [340, 92] on body "**********" at bounding box center [407, 198] width 814 height 396
click at [336, 136] on li "hours" at bounding box center [337, 140] width 78 height 22
type input "*****"
click at [514, 358] on button "Save changes" at bounding box center [519, 362] width 68 height 17
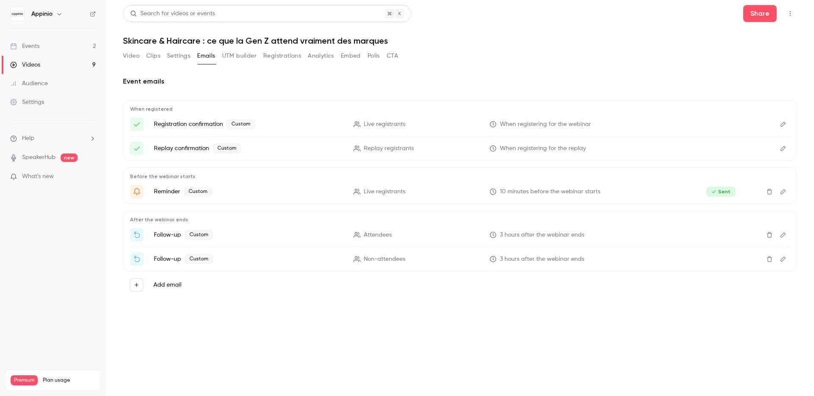
click at [289, 56] on button "Registrations" at bounding box center [282, 56] width 38 height 14
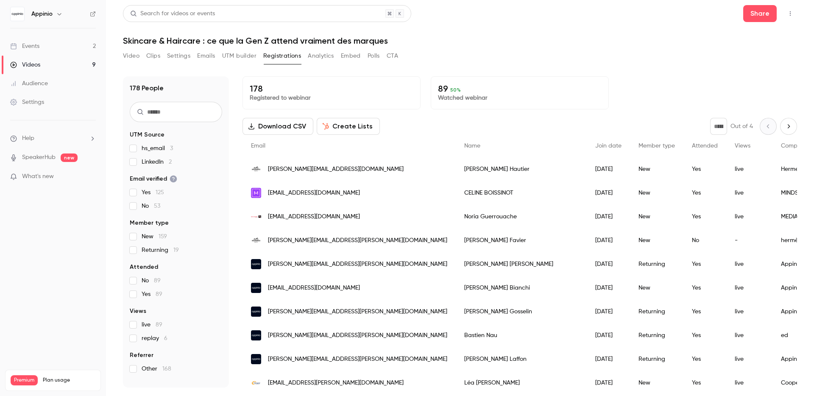
click at [180, 109] on input "text" at bounding box center [176, 112] width 92 height 20
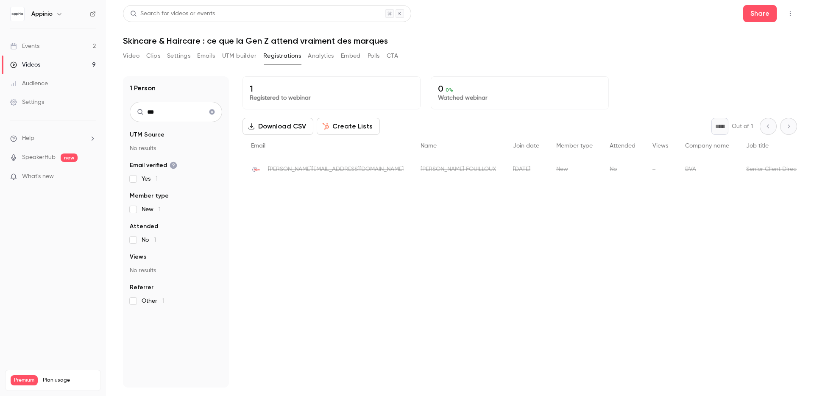
click at [333, 164] on div "emilie.fouilloux@bva-group.com" at bounding box center [327, 169] width 170 height 24
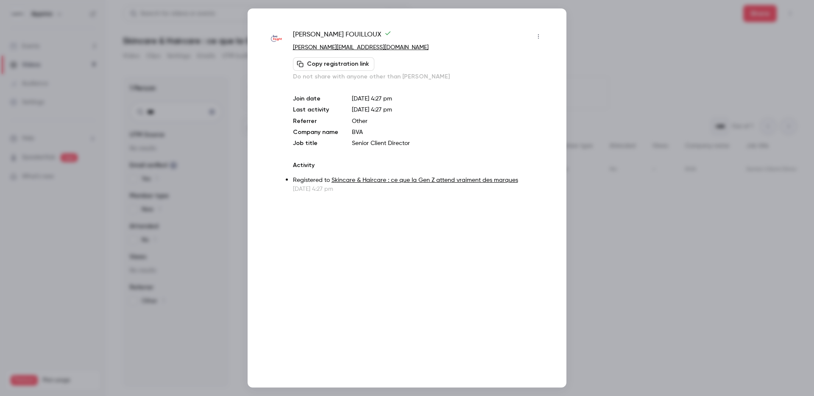
click at [620, 37] on div at bounding box center [407, 198] width 814 height 396
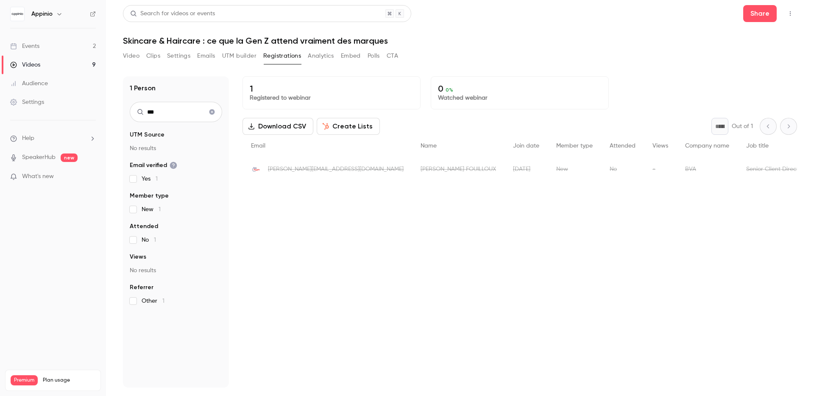
click at [183, 111] on input "***" at bounding box center [176, 112] width 92 height 20
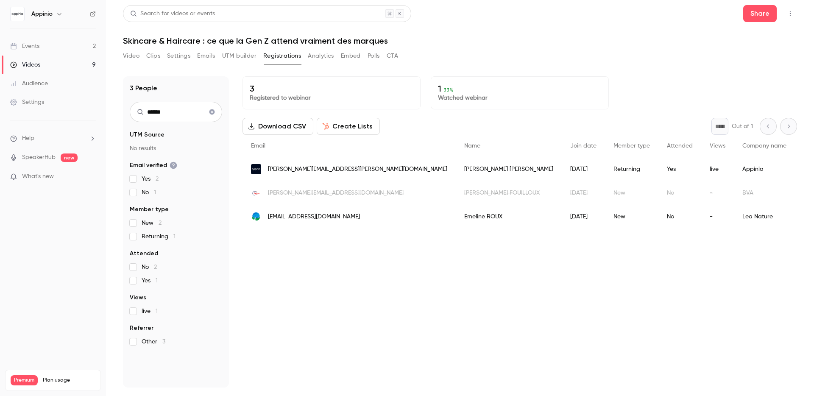
type input "******"
click at [309, 165] on span "emilie.dumas@appinio.com" at bounding box center [357, 169] width 179 height 9
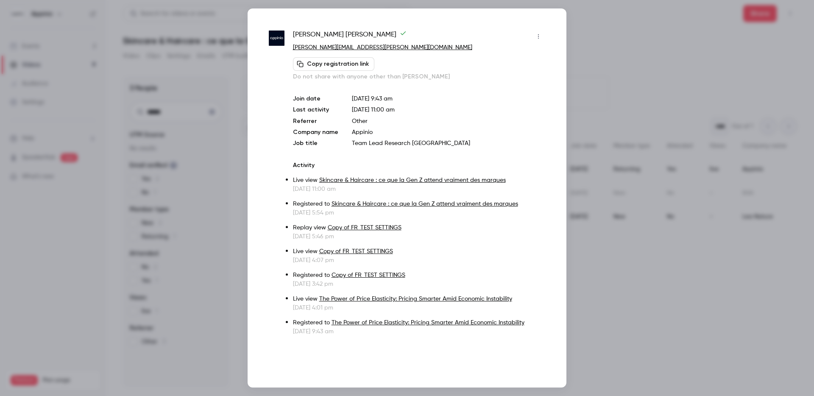
click at [642, 34] on div at bounding box center [407, 198] width 814 height 396
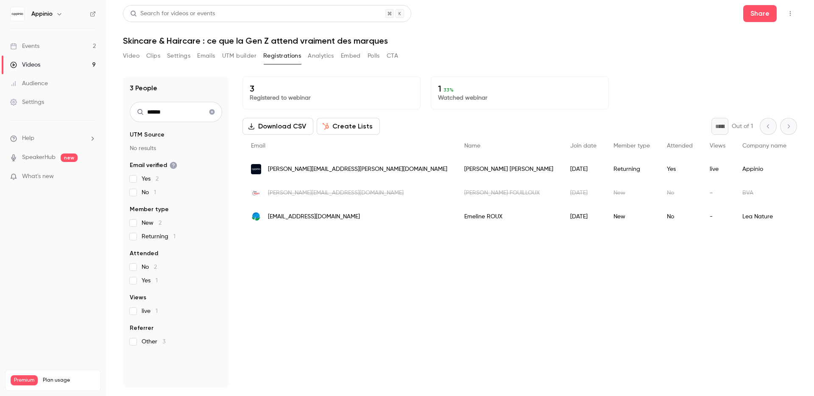
click at [796, 18] on button "Top Bar Actions" at bounding box center [790, 14] width 14 height 14
click at [794, 17] on div at bounding box center [407, 198] width 814 height 396
click at [273, 59] on button "Registrations" at bounding box center [282, 56] width 38 height 14
click at [209, 109] on icon "Clear search" at bounding box center [212, 112] width 7 height 6
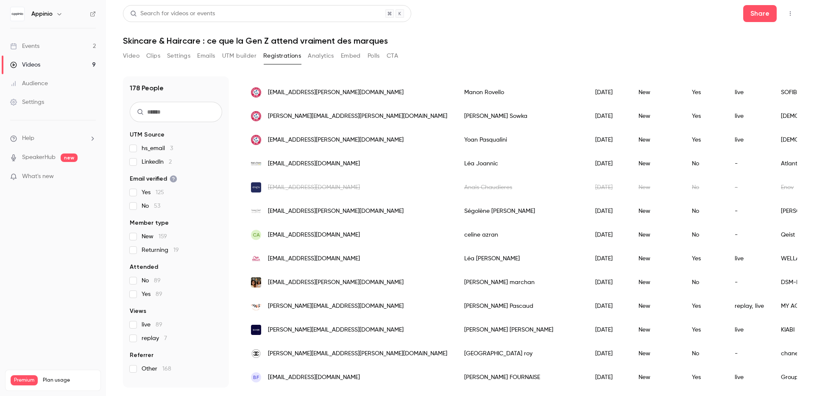
scroll to position [743, 0]
